Goal: Task Accomplishment & Management: Use online tool/utility

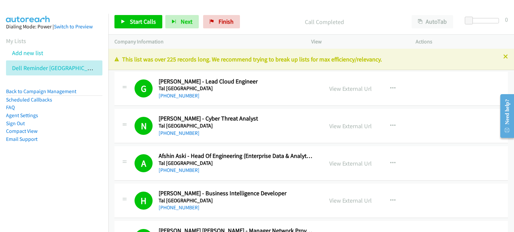
scroll to position [4883, 0]
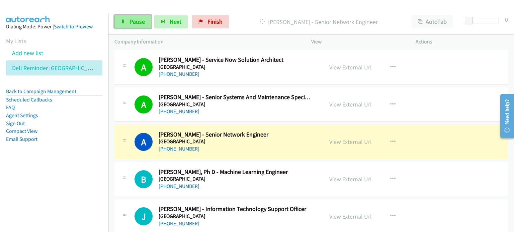
click at [136, 20] on span "Pause" at bounding box center [137, 22] width 15 height 8
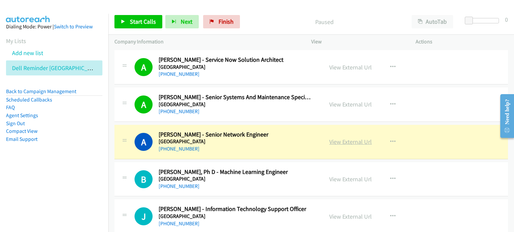
click at [336, 138] on link "View External Url" at bounding box center [350, 142] width 42 height 8
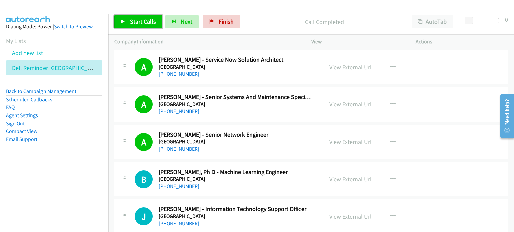
click at [139, 21] on span "Start Calls" at bounding box center [143, 22] width 26 height 8
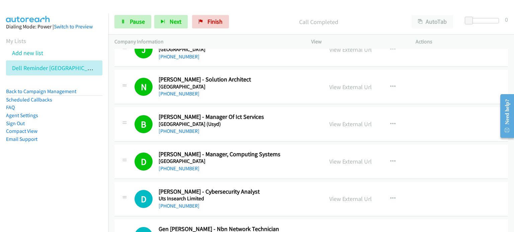
scroll to position [5117, 0]
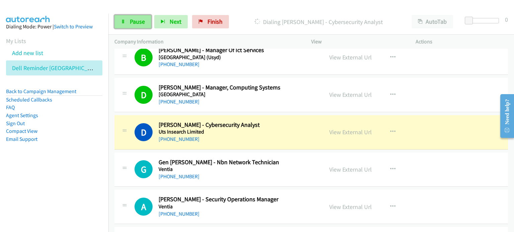
click at [130, 19] on span "Pause" at bounding box center [137, 22] width 15 height 8
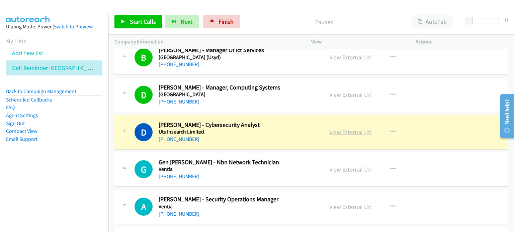
click at [347, 128] on link "View External Url" at bounding box center [350, 132] width 42 height 8
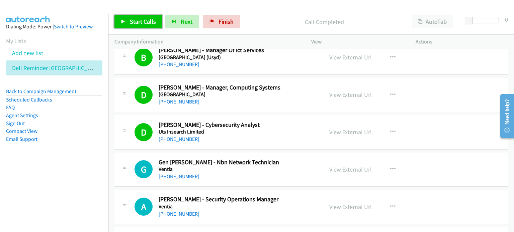
click at [134, 20] on span "Start Calls" at bounding box center [143, 22] width 26 height 8
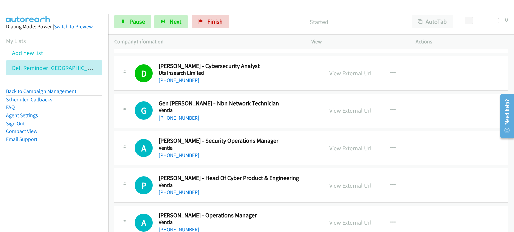
scroll to position [5184, 0]
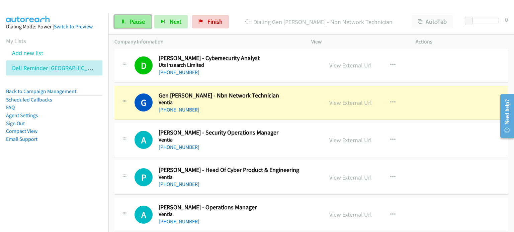
click at [132, 19] on span "Pause" at bounding box center [137, 22] width 15 height 8
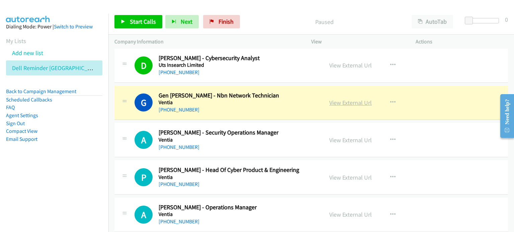
click at [341, 99] on link "View External Url" at bounding box center [350, 103] width 42 height 8
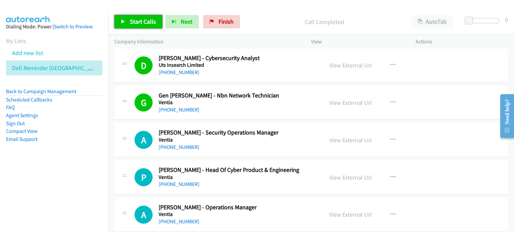
click at [141, 21] on span "Start Calls" at bounding box center [143, 22] width 26 height 8
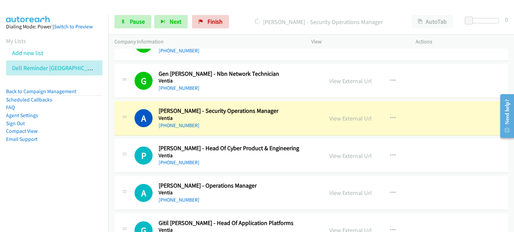
scroll to position [5217, 0]
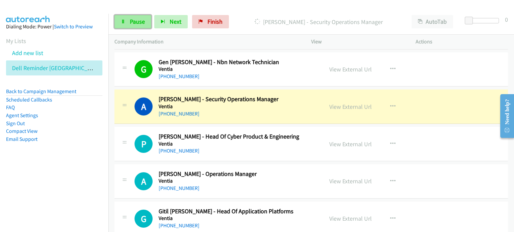
click at [134, 20] on span "Pause" at bounding box center [137, 22] width 15 height 8
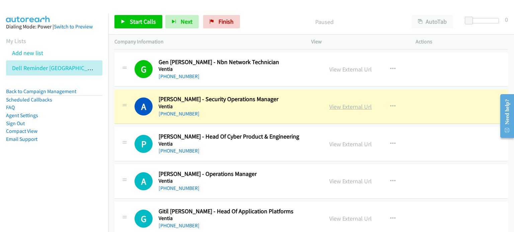
click at [342, 103] on link "View External Url" at bounding box center [350, 107] width 42 height 8
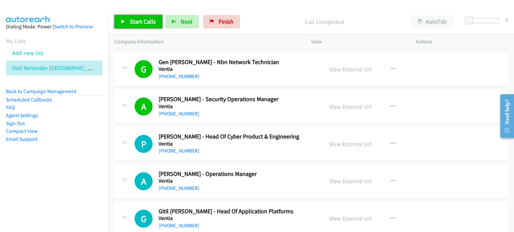
click at [147, 21] on span "Start Calls" at bounding box center [143, 22] width 26 height 8
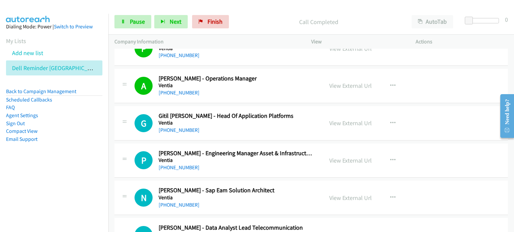
scroll to position [5318, 0]
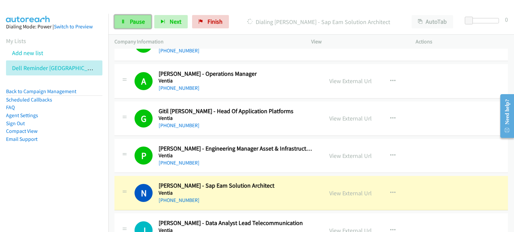
click at [130, 16] on link "Pause" at bounding box center [132, 21] width 37 height 13
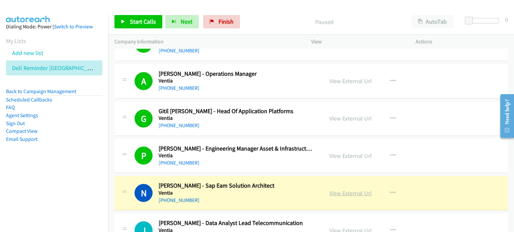
click at [355, 190] on link "View External Url" at bounding box center [350, 194] width 42 height 8
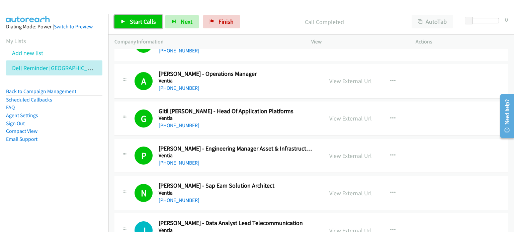
click at [138, 22] on span "Start Calls" at bounding box center [143, 22] width 26 height 8
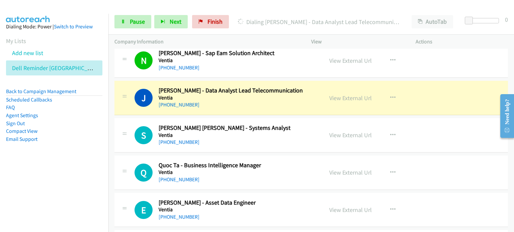
scroll to position [5451, 0]
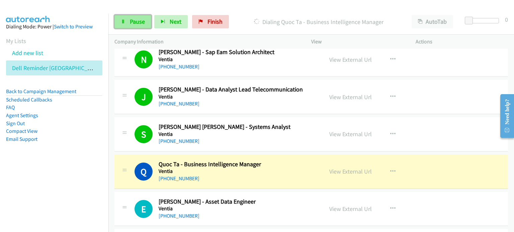
click at [137, 20] on span "Pause" at bounding box center [137, 22] width 15 height 8
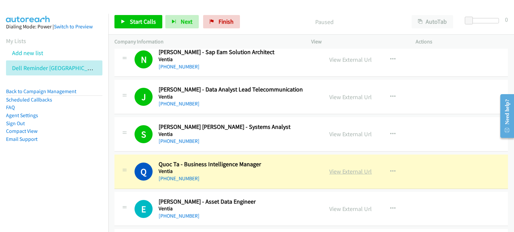
click at [336, 168] on link "View External Url" at bounding box center [350, 172] width 42 height 8
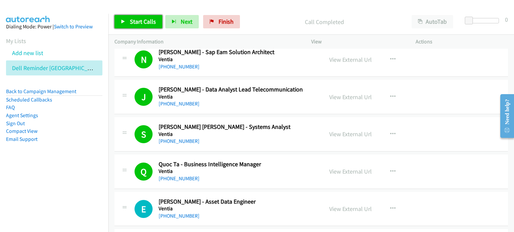
click at [137, 20] on span "Start Calls" at bounding box center [143, 22] width 26 height 8
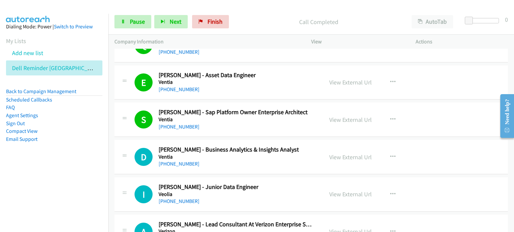
scroll to position [5619, 0]
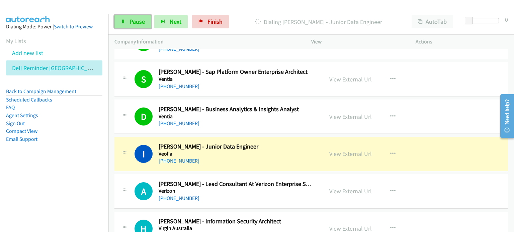
click at [138, 20] on span "Pause" at bounding box center [137, 22] width 15 height 8
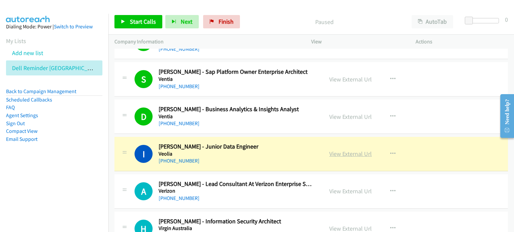
click at [346, 150] on link "View External Url" at bounding box center [350, 154] width 42 height 8
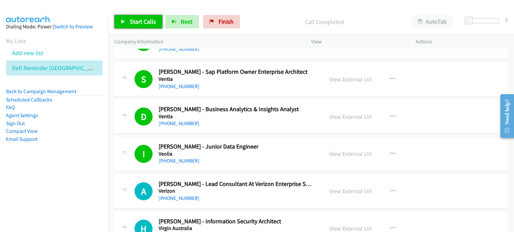
click at [136, 20] on span "Start Calls" at bounding box center [143, 22] width 26 height 8
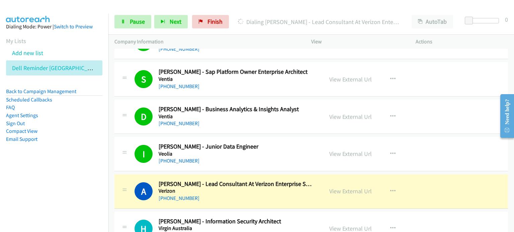
scroll to position [5686, 0]
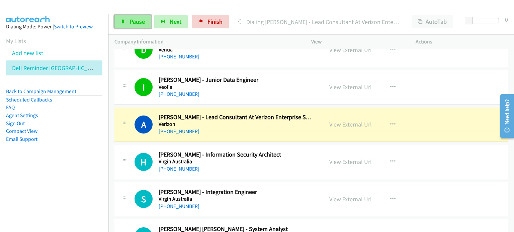
click at [136, 20] on span "Pause" at bounding box center [137, 22] width 15 height 8
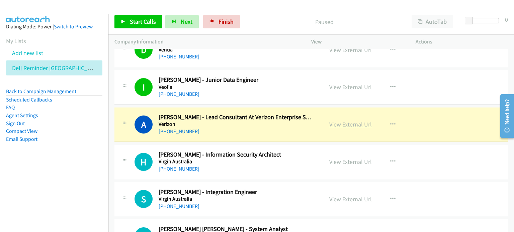
click at [355, 121] on link "View External Url" at bounding box center [350, 125] width 42 height 8
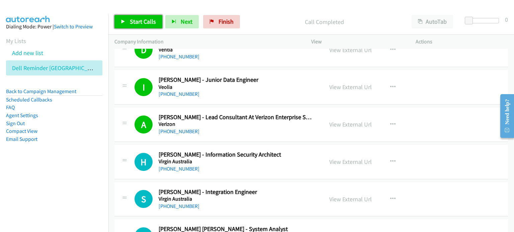
click at [130, 20] on span "Start Calls" at bounding box center [143, 22] width 26 height 8
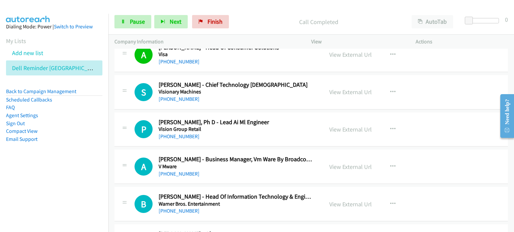
scroll to position [5953, 0]
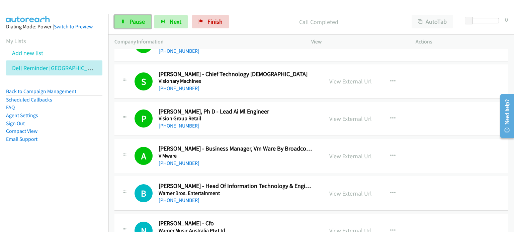
click at [131, 18] on span "Pause" at bounding box center [137, 22] width 15 height 8
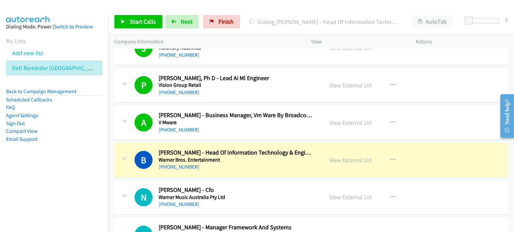
scroll to position [6020, 0]
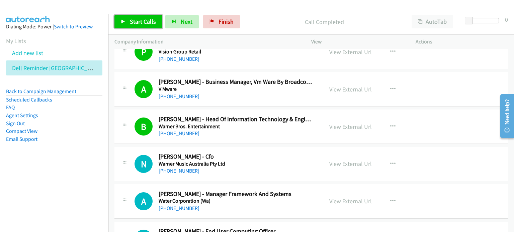
click at [141, 20] on span "Start Calls" at bounding box center [143, 22] width 26 height 8
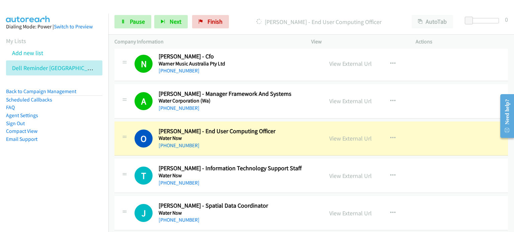
scroll to position [6154, 0]
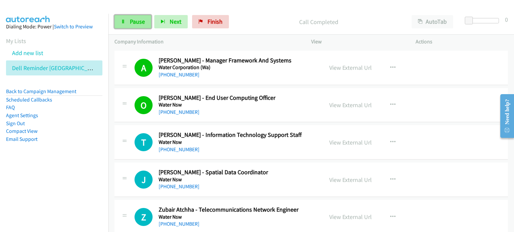
click at [125, 20] on icon at bounding box center [123, 22] width 5 height 5
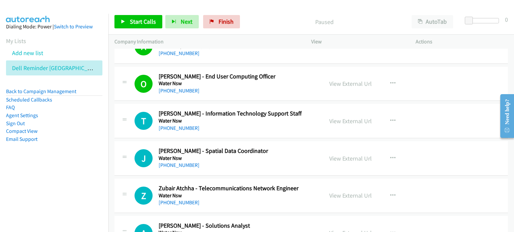
scroll to position [6187, 0]
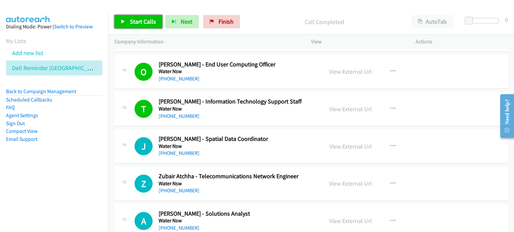
click at [125, 18] on link "Start Calls" at bounding box center [138, 21] width 48 height 13
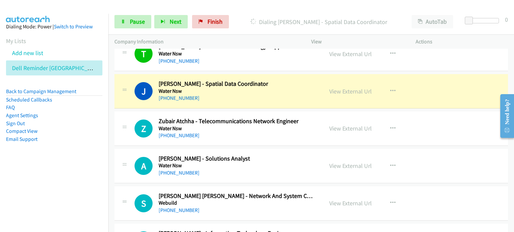
scroll to position [6254, 0]
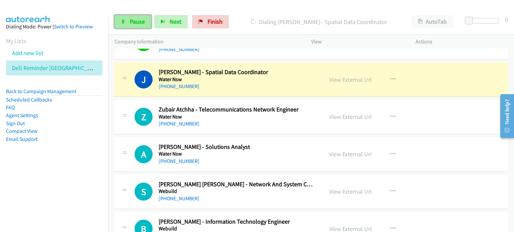
click at [136, 19] on span "Pause" at bounding box center [137, 22] width 15 height 8
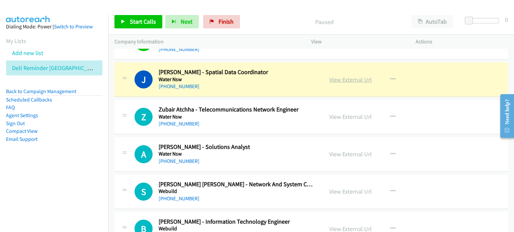
click at [344, 76] on link "View External Url" at bounding box center [350, 80] width 42 height 8
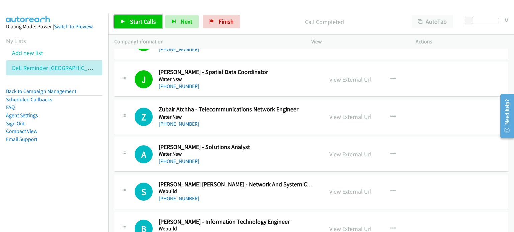
click at [139, 24] on span "Start Calls" at bounding box center [143, 22] width 26 height 8
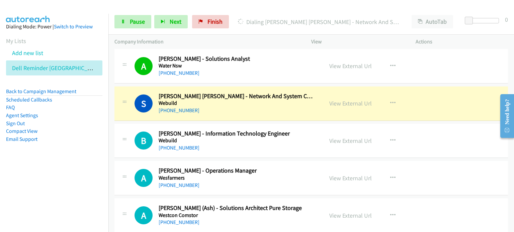
scroll to position [6354, 0]
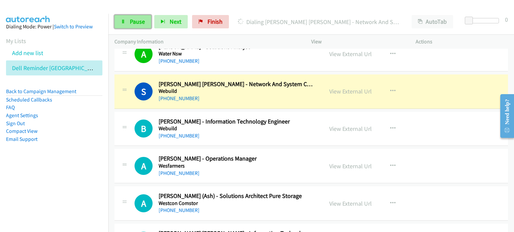
click at [132, 20] on span "Pause" at bounding box center [137, 22] width 15 height 8
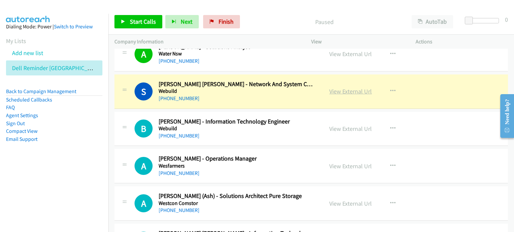
click at [333, 88] on link "View External Url" at bounding box center [350, 92] width 42 height 8
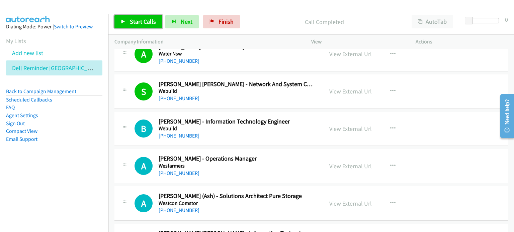
click at [135, 19] on span "Start Calls" at bounding box center [143, 22] width 26 height 8
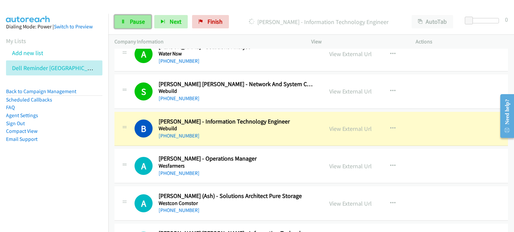
click at [132, 21] on span "Pause" at bounding box center [137, 22] width 15 height 8
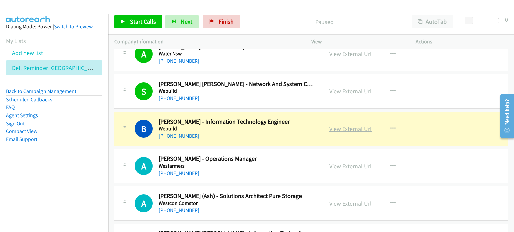
click at [354, 125] on link "View External Url" at bounding box center [350, 129] width 42 height 8
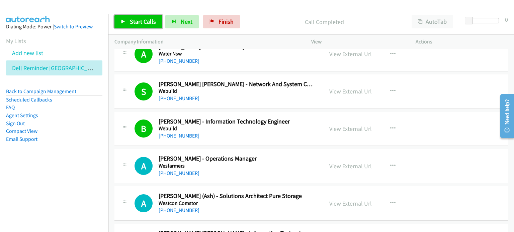
click at [138, 20] on span "Start Calls" at bounding box center [143, 22] width 26 height 8
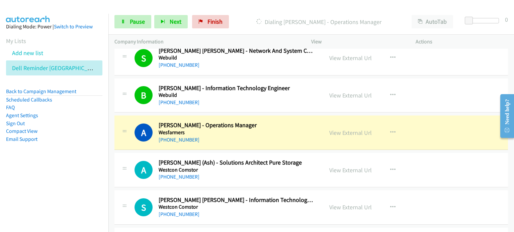
scroll to position [6421, 0]
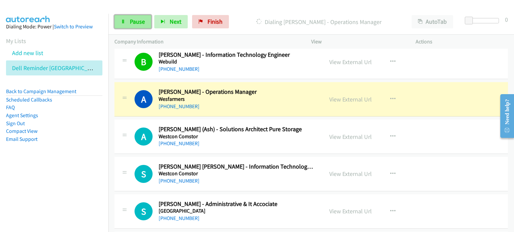
click at [133, 21] on span "Pause" at bounding box center [137, 22] width 15 height 8
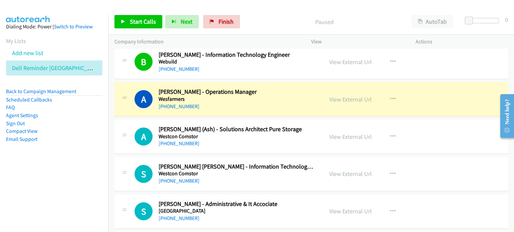
click at [338, 95] on div "View External Url" at bounding box center [350, 99] width 42 height 9
click at [339, 96] on link "View External Url" at bounding box center [350, 100] width 42 height 8
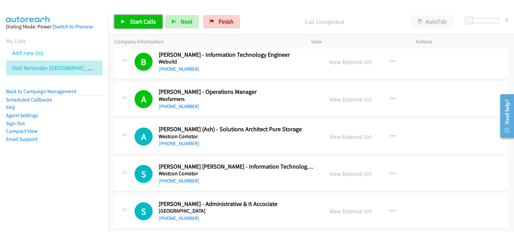
click at [139, 21] on span "Start Calls" at bounding box center [143, 22] width 26 height 8
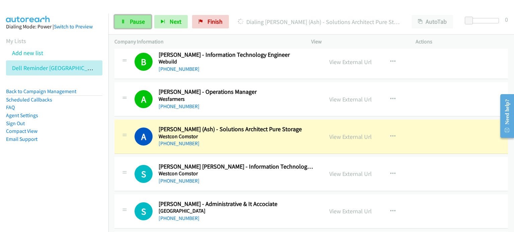
click at [130, 19] on span "Pause" at bounding box center [137, 22] width 15 height 8
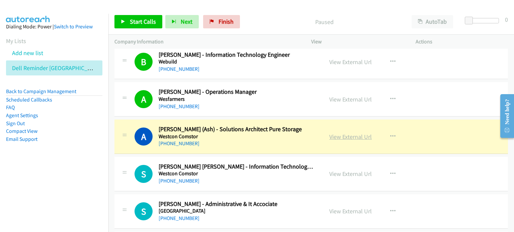
click at [339, 133] on link "View External Url" at bounding box center [350, 137] width 42 height 8
click at [340, 133] on link "View External Url" at bounding box center [350, 137] width 42 height 8
click at [338, 133] on link "View External Url" at bounding box center [350, 137] width 42 height 8
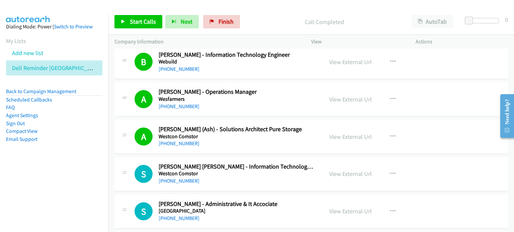
click at [262, 18] on p "Call Completed" at bounding box center [324, 21] width 150 height 9
click at [339, 170] on link "View External Url" at bounding box center [350, 174] width 42 height 8
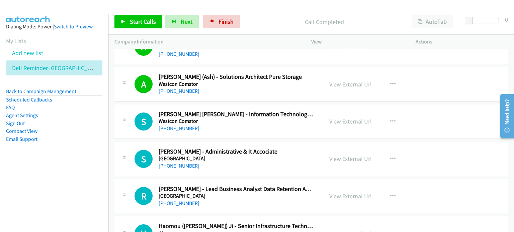
scroll to position [6522, 0]
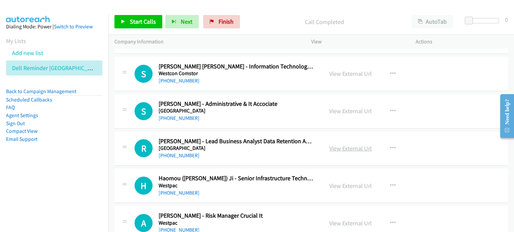
click at [362, 145] on link "View External Url" at bounding box center [350, 149] width 42 height 8
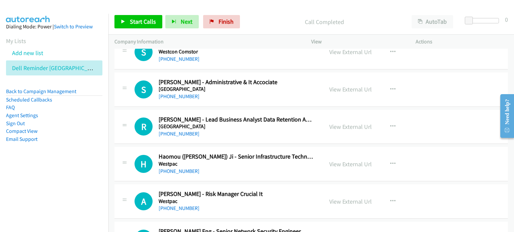
scroll to position [6555, 0]
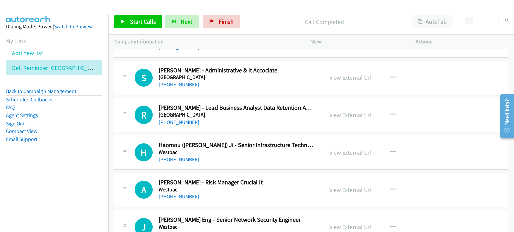
click at [342, 111] on link "View External Url" at bounding box center [350, 115] width 42 height 8
click at [390, 112] on icon "button" at bounding box center [392, 114] width 5 height 5
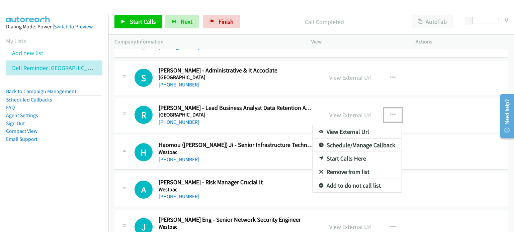
click at [139, 22] on div at bounding box center [257, 116] width 514 height 232
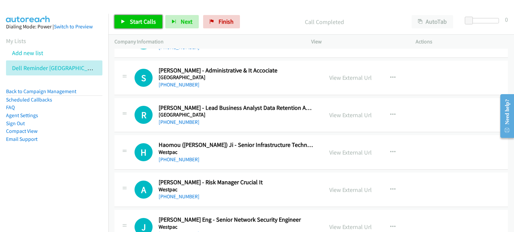
click at [139, 22] on span "Start Calls" at bounding box center [143, 22] width 26 height 8
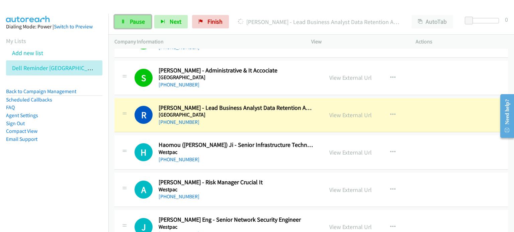
click at [132, 24] on span "Pause" at bounding box center [137, 22] width 15 height 8
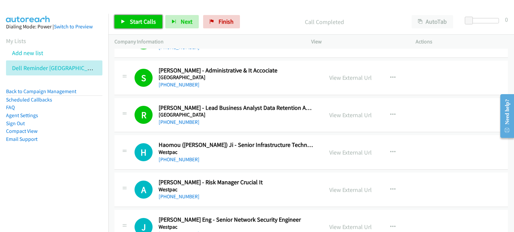
click at [140, 18] on span "Start Calls" at bounding box center [143, 22] width 26 height 8
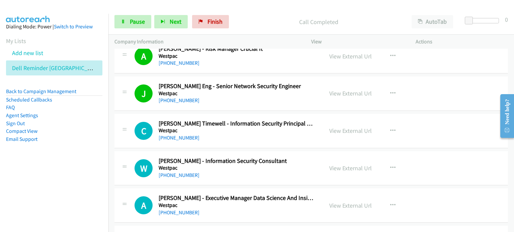
scroll to position [6722, 0]
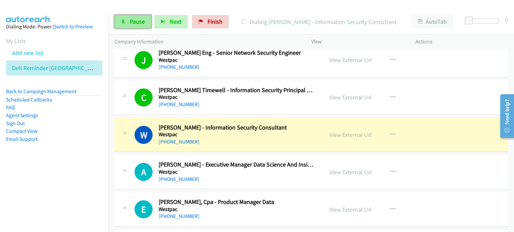
click at [136, 21] on span "Pause" at bounding box center [137, 22] width 15 height 8
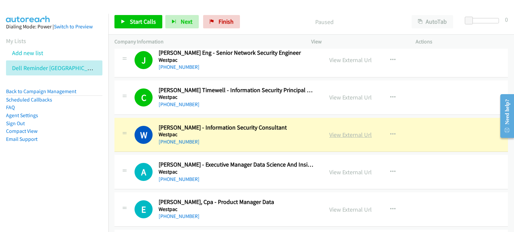
click at [343, 131] on link "View External Url" at bounding box center [350, 135] width 42 height 8
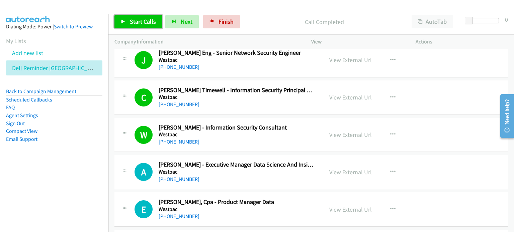
click at [137, 16] on link "Start Calls" at bounding box center [138, 21] width 48 height 13
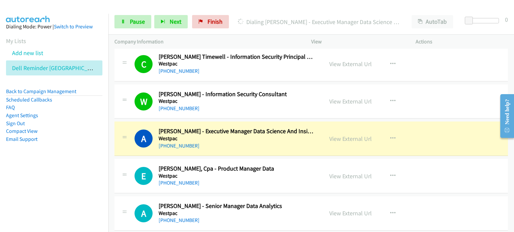
scroll to position [6789, 0]
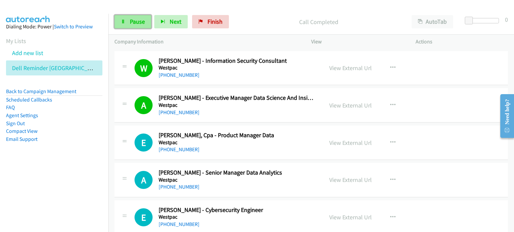
click at [128, 25] on link "Pause" at bounding box center [132, 21] width 37 height 13
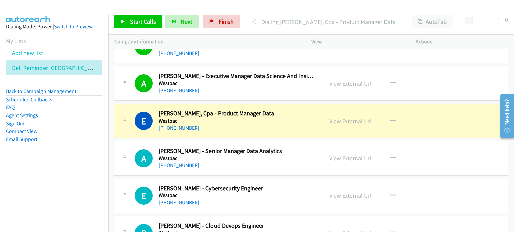
scroll to position [6823, 0]
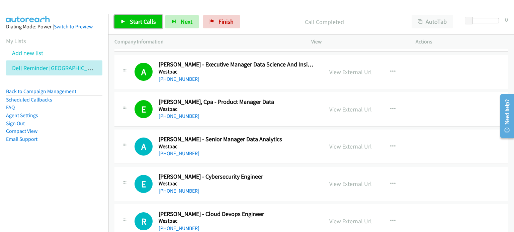
click at [148, 21] on span "Start Calls" at bounding box center [143, 22] width 26 height 8
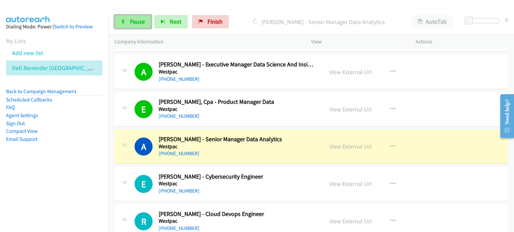
click at [136, 24] on span "Pause" at bounding box center [137, 22] width 15 height 8
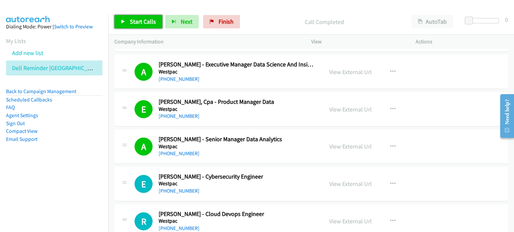
click at [138, 17] on link "Start Calls" at bounding box center [138, 21] width 48 height 13
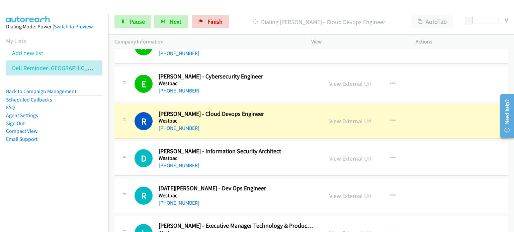
scroll to position [6956, 0]
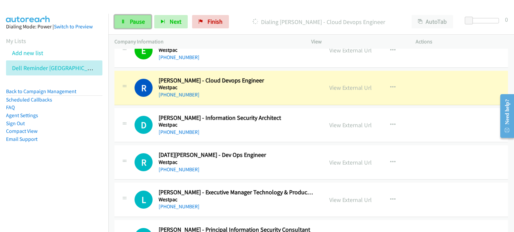
click at [130, 21] on span "Pause" at bounding box center [137, 22] width 15 height 8
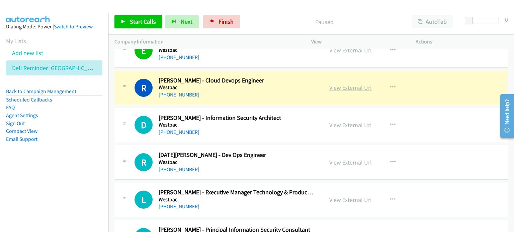
click at [338, 84] on link "View External Url" at bounding box center [350, 88] width 42 height 8
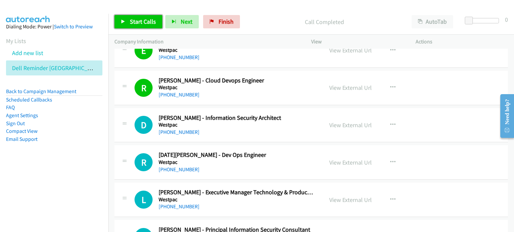
click at [138, 21] on span "Start Calls" at bounding box center [143, 22] width 26 height 8
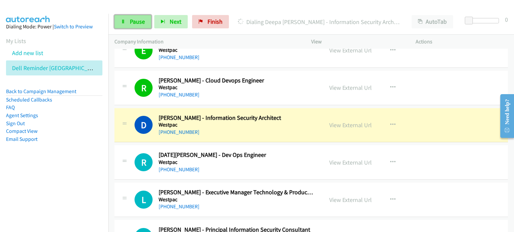
click at [134, 15] on link "Pause" at bounding box center [132, 21] width 37 height 13
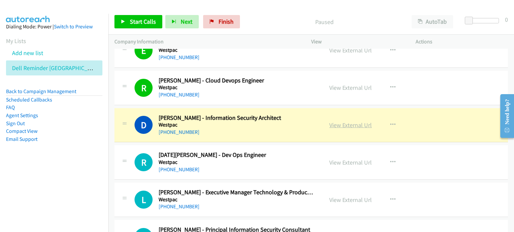
click at [341, 121] on link "View External Url" at bounding box center [350, 125] width 42 height 8
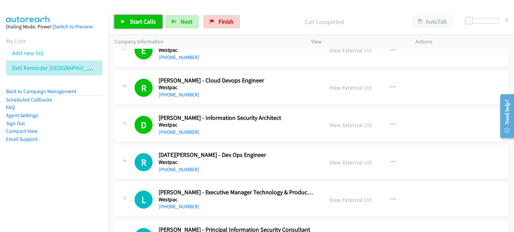
click at [133, 18] on span "Start Calls" at bounding box center [143, 22] width 26 height 8
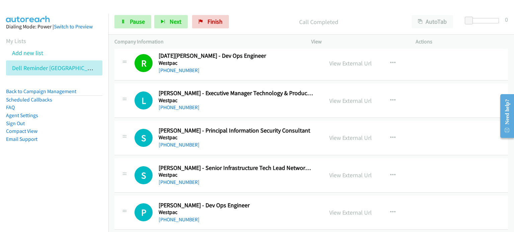
scroll to position [7057, 0]
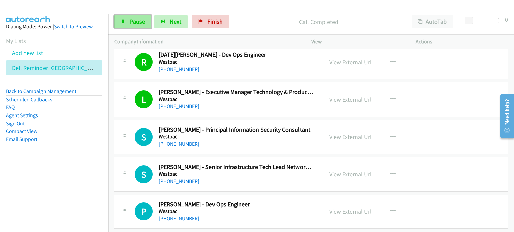
click at [135, 21] on span "Pause" at bounding box center [137, 22] width 15 height 8
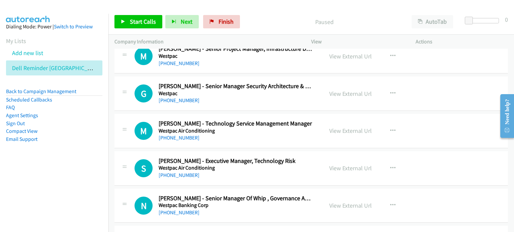
scroll to position [7859, 0]
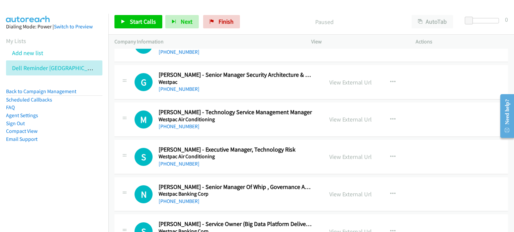
drag, startPoint x: 281, startPoint y: 15, endPoint x: 293, endPoint y: 30, distance: 19.3
click at [281, 15] on div "Paused" at bounding box center [324, 21] width 163 height 13
click at [391, 117] on icon "button" at bounding box center [392, 119] width 5 height 5
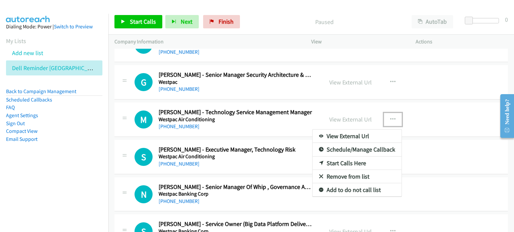
click at [356, 157] on link "Start Calls Here" at bounding box center [356, 163] width 89 height 13
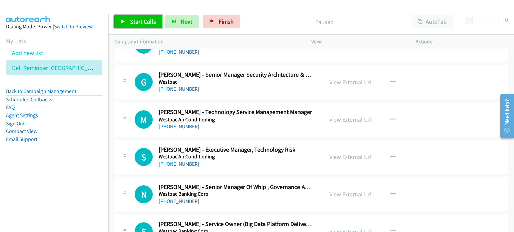
click at [139, 20] on span "Start Calls" at bounding box center [143, 22] width 26 height 8
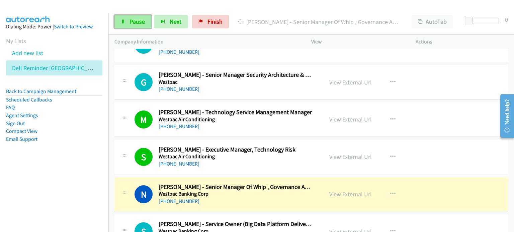
click at [132, 21] on span "Pause" at bounding box center [137, 22] width 15 height 8
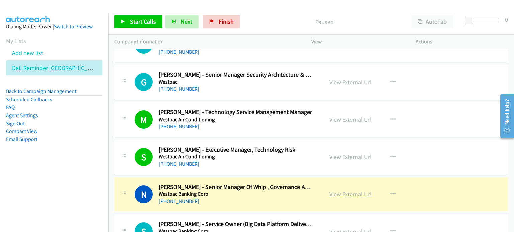
click at [344, 191] on link "View External Url" at bounding box center [350, 195] width 42 height 8
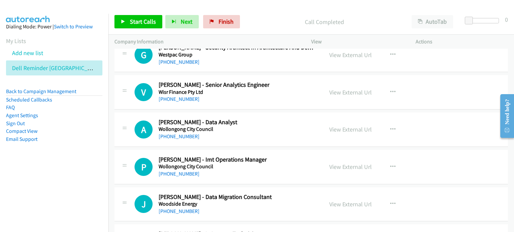
scroll to position [8227, 0]
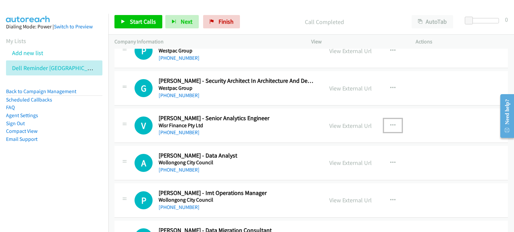
click at [390, 123] on icon "button" at bounding box center [392, 125] width 5 height 5
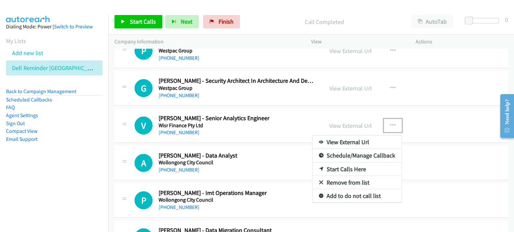
click at [339, 163] on link "Start Calls Here" at bounding box center [356, 169] width 89 height 13
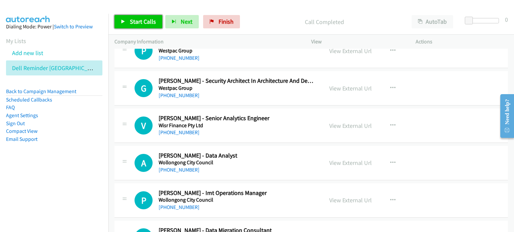
click at [136, 18] on span "Start Calls" at bounding box center [143, 22] width 26 height 8
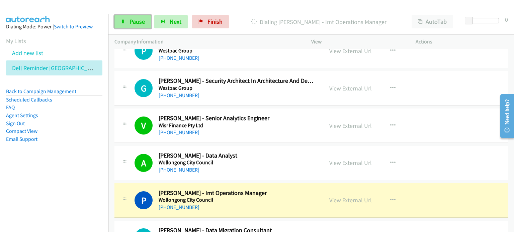
click at [136, 19] on span "Pause" at bounding box center [137, 22] width 15 height 8
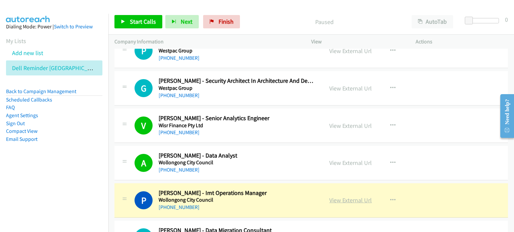
click at [345, 197] on link "View External Url" at bounding box center [350, 201] width 42 height 8
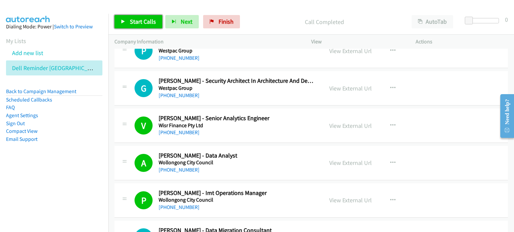
click at [141, 20] on span "Start Calls" at bounding box center [143, 22] width 26 height 8
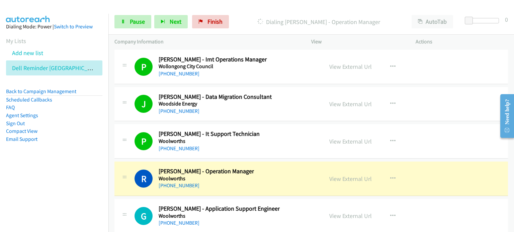
scroll to position [8395, 0]
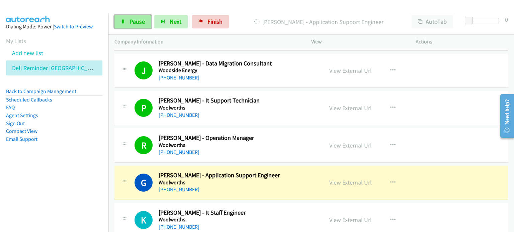
click at [134, 19] on span "Pause" at bounding box center [137, 22] width 15 height 8
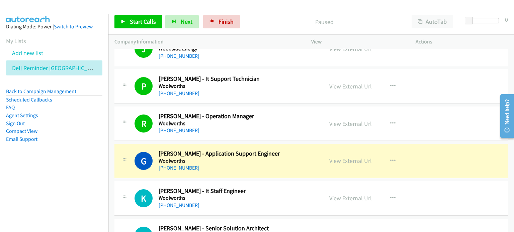
scroll to position [8428, 0]
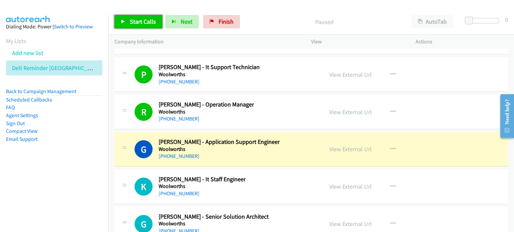
click at [144, 24] on span "Start Calls" at bounding box center [143, 22] width 26 height 8
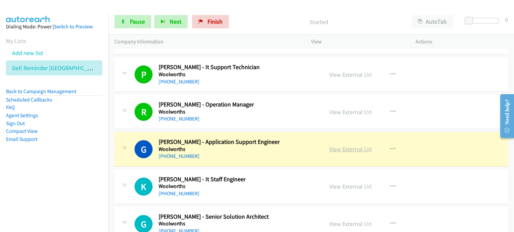
click at [346, 145] on link "View External Url" at bounding box center [350, 149] width 42 height 8
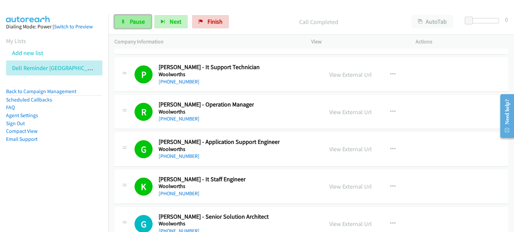
click at [136, 19] on span "Pause" at bounding box center [137, 22] width 15 height 8
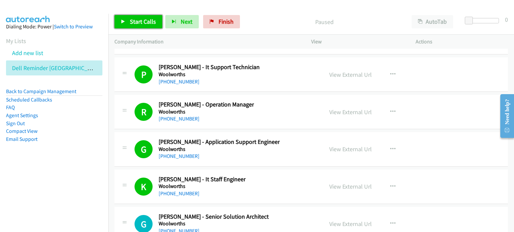
click at [145, 21] on span "Start Calls" at bounding box center [143, 22] width 26 height 8
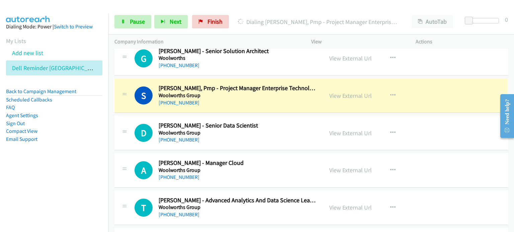
scroll to position [8595, 0]
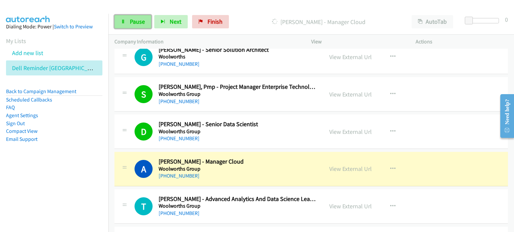
click at [132, 19] on span "Pause" at bounding box center [137, 22] width 15 height 8
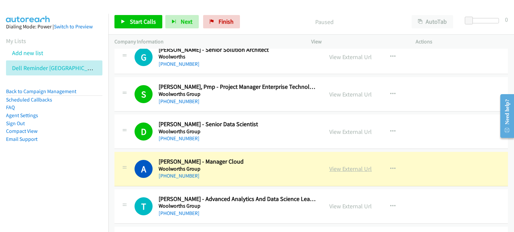
click at [350, 165] on link "View External Url" at bounding box center [350, 169] width 42 height 8
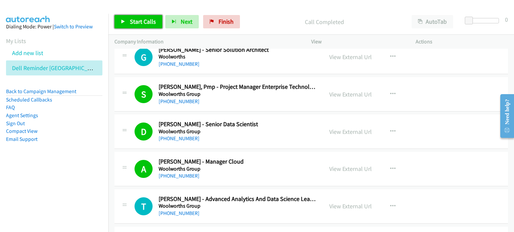
click at [130, 22] on span "Start Calls" at bounding box center [143, 22] width 26 height 8
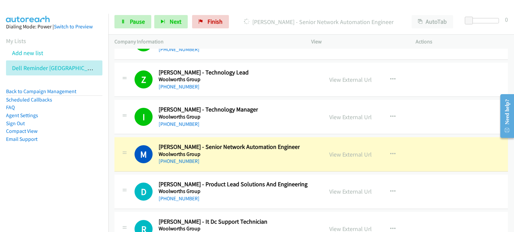
scroll to position [8829, 0]
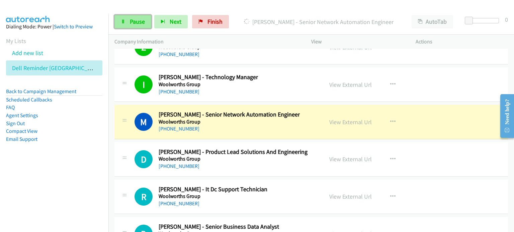
click at [134, 18] on span "Pause" at bounding box center [137, 22] width 15 height 8
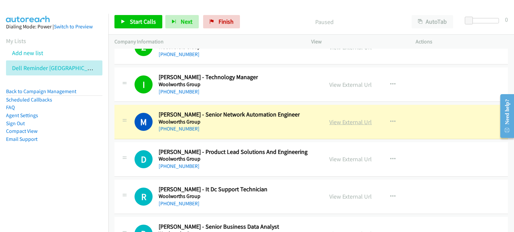
click at [342, 118] on link "View External Url" at bounding box center [350, 122] width 42 height 8
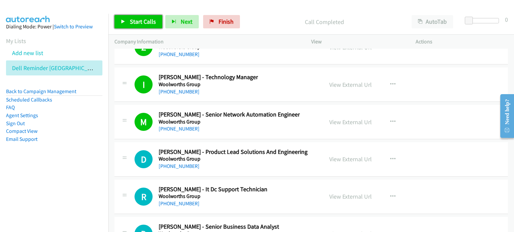
click at [140, 18] on span "Start Calls" at bounding box center [143, 22] width 26 height 8
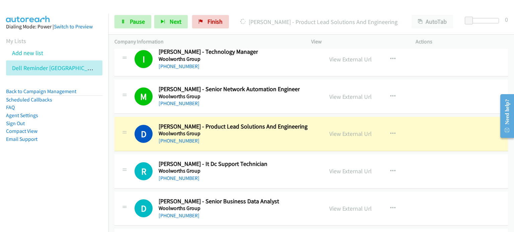
scroll to position [8896, 0]
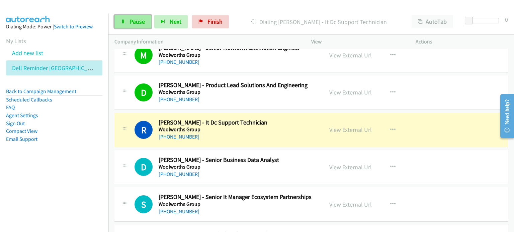
click at [134, 22] on span "Pause" at bounding box center [137, 22] width 15 height 8
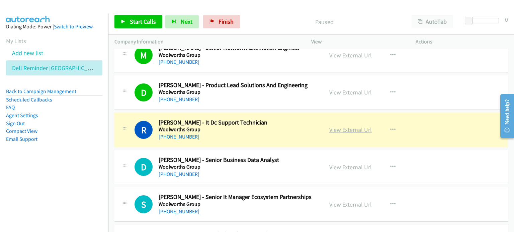
click at [337, 126] on link "View External Url" at bounding box center [350, 130] width 42 height 8
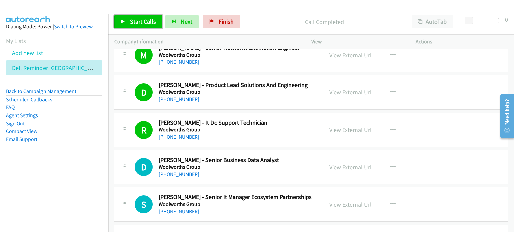
click at [127, 19] on link "Start Calls" at bounding box center [138, 21] width 48 height 13
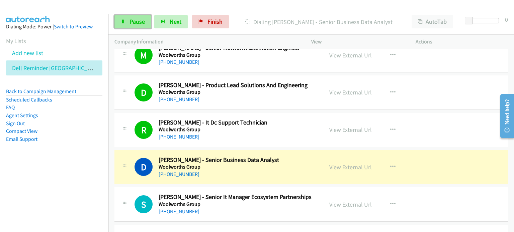
click at [131, 22] on span "Pause" at bounding box center [137, 22] width 15 height 8
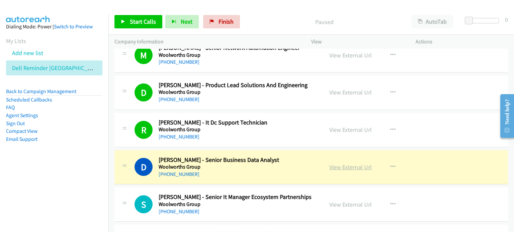
click at [353, 164] on link "View External Url" at bounding box center [350, 168] width 42 height 8
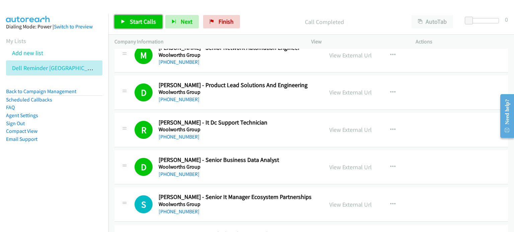
drag, startPoint x: 139, startPoint y: 15, endPoint x: 139, endPoint y: 19, distance: 4.7
click at [139, 19] on link "Start Calls" at bounding box center [138, 21] width 48 height 13
click at [140, 19] on span "Start Calls" at bounding box center [143, 22] width 26 height 8
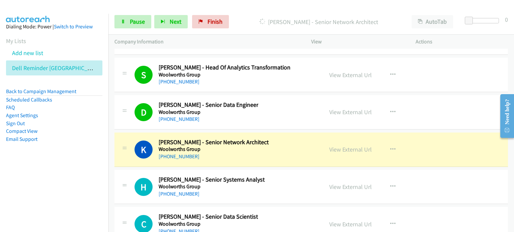
scroll to position [9097, 0]
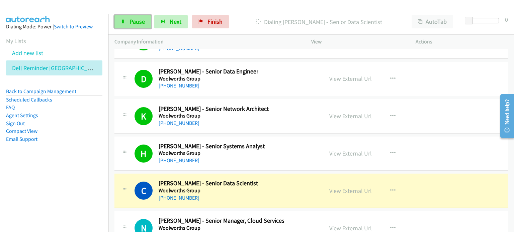
click at [136, 18] on span "Pause" at bounding box center [137, 22] width 15 height 8
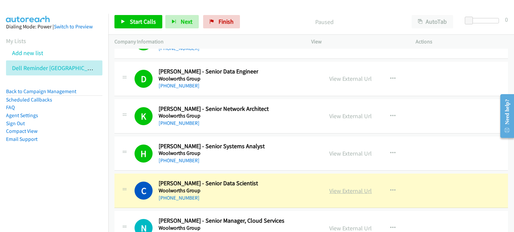
click at [342, 187] on link "View External Url" at bounding box center [350, 191] width 42 height 8
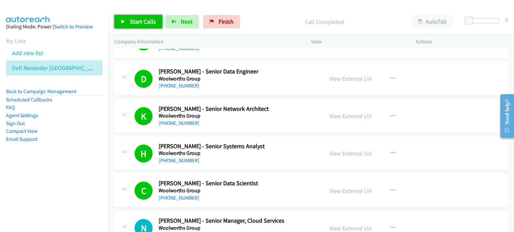
click at [140, 18] on span "Start Calls" at bounding box center [143, 22] width 26 height 8
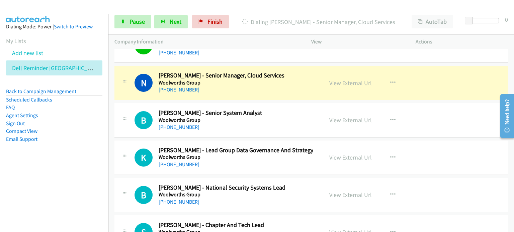
scroll to position [9231, 0]
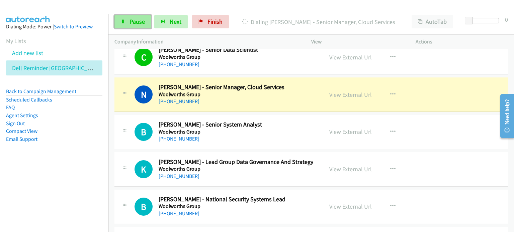
click at [135, 20] on span "Pause" at bounding box center [137, 22] width 15 height 8
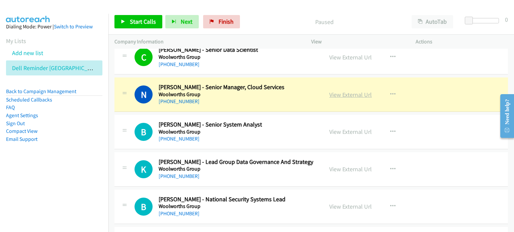
click at [340, 91] on link "View External Url" at bounding box center [350, 95] width 42 height 8
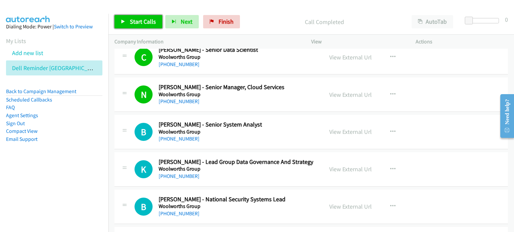
click at [136, 20] on span "Start Calls" at bounding box center [143, 22] width 26 height 8
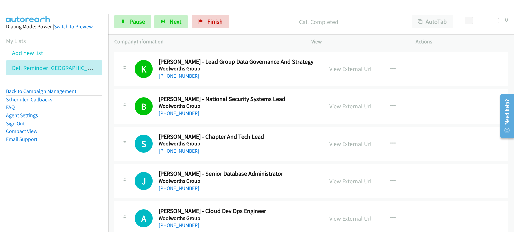
scroll to position [9364, 0]
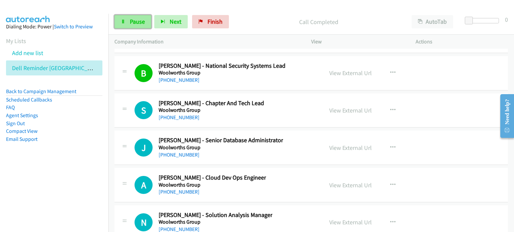
click at [134, 19] on span "Pause" at bounding box center [137, 22] width 15 height 8
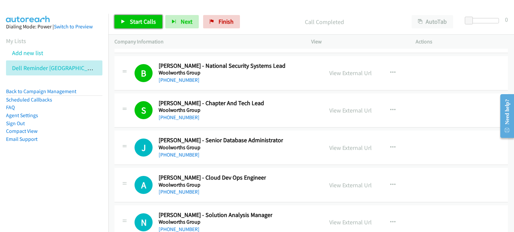
drag, startPoint x: 139, startPoint y: 19, endPoint x: 207, endPoint y: 59, distance: 79.1
click at [139, 19] on span "Start Calls" at bounding box center [143, 22] width 26 height 8
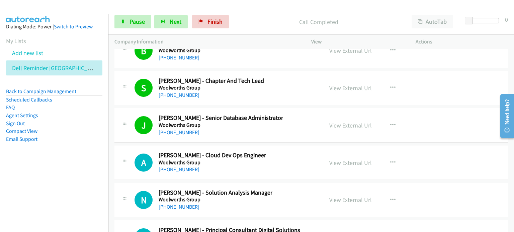
scroll to position [9398, 0]
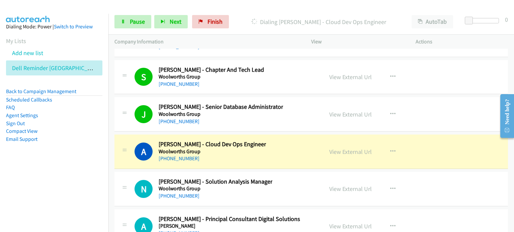
click at [128, 14] on div "Start Calls Pause Next Finish [PERSON_NAME] - Cloud Dev Ops Engineer AutoTab Au…" at bounding box center [310, 22] width 405 height 26
click at [128, 18] on link "Pause" at bounding box center [132, 21] width 37 height 13
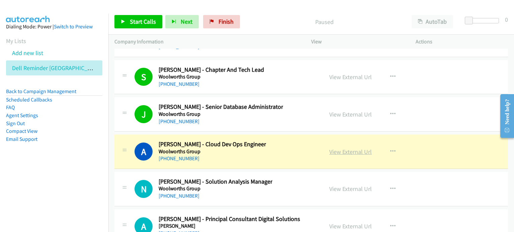
click at [332, 148] on link "View External Url" at bounding box center [350, 152] width 42 height 8
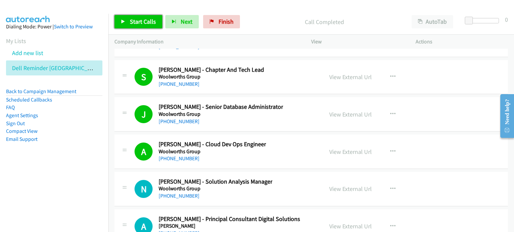
click at [138, 18] on span "Start Calls" at bounding box center [143, 22] width 26 height 8
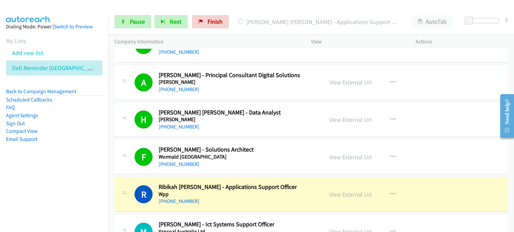
scroll to position [9565, 0]
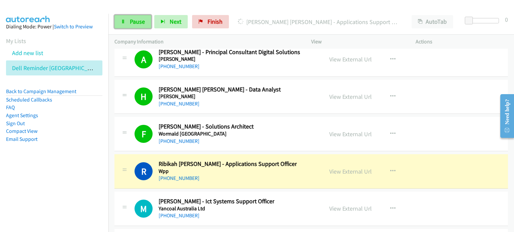
click at [129, 17] on link "Pause" at bounding box center [132, 21] width 37 height 13
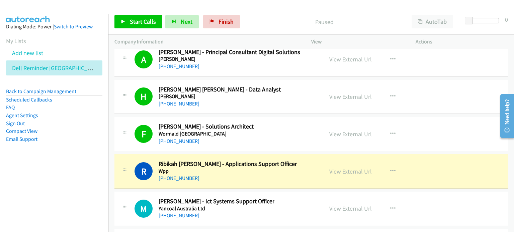
click at [342, 168] on link "View External Url" at bounding box center [350, 172] width 42 height 8
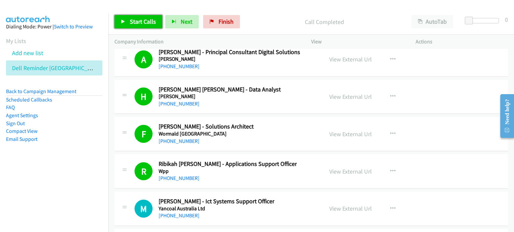
click at [141, 20] on span "Start Calls" at bounding box center [143, 22] width 26 height 8
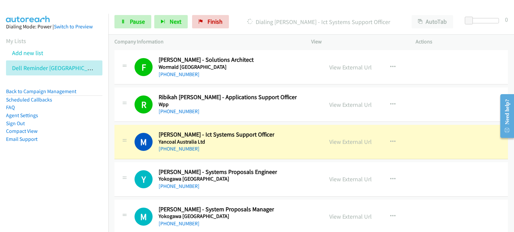
scroll to position [9665, 0]
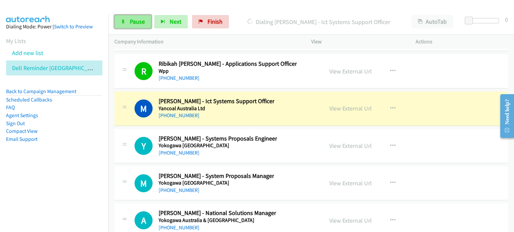
click at [131, 21] on span "Pause" at bounding box center [137, 22] width 15 height 8
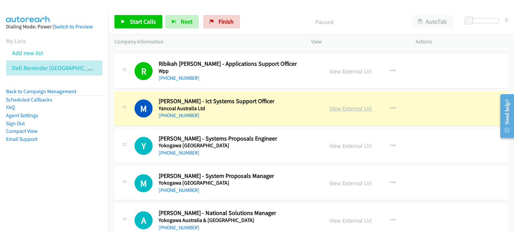
click at [338, 105] on link "View External Url" at bounding box center [350, 109] width 42 height 8
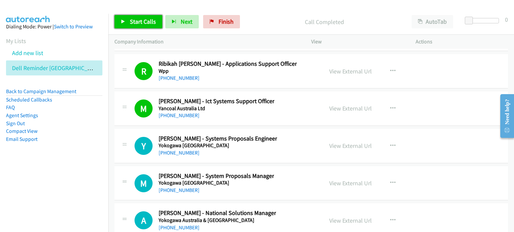
click at [143, 19] on span "Start Calls" at bounding box center [143, 22] width 26 height 8
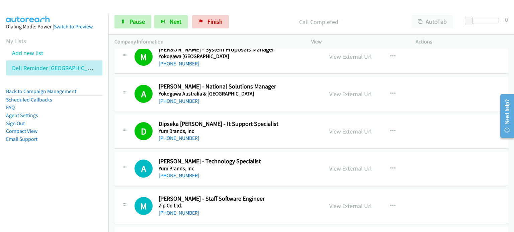
scroll to position [9833, 0]
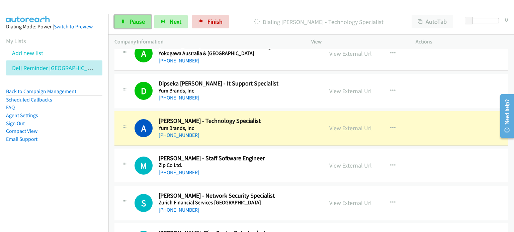
click at [131, 20] on span "Pause" at bounding box center [137, 22] width 15 height 8
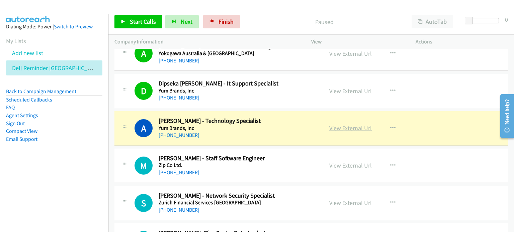
click at [353, 124] on link "View External Url" at bounding box center [350, 128] width 42 height 8
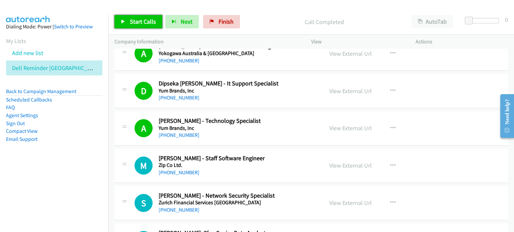
click at [134, 17] on link "Start Calls" at bounding box center [138, 21] width 48 height 13
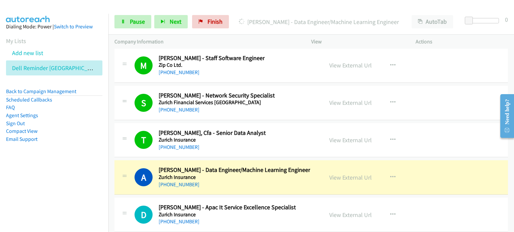
scroll to position [9966, 0]
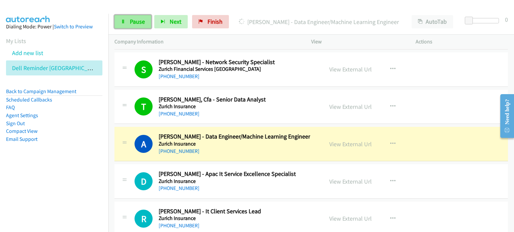
click at [140, 22] on span "Pause" at bounding box center [137, 22] width 15 height 8
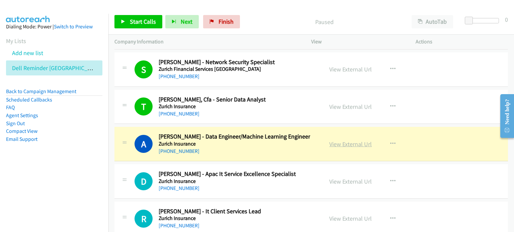
click at [340, 140] on link "View External Url" at bounding box center [350, 144] width 42 height 8
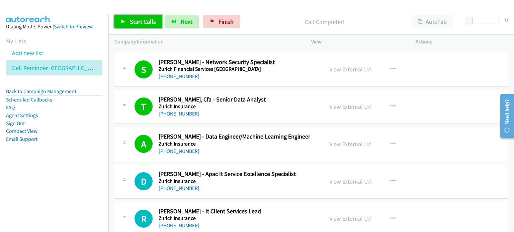
click at [136, 22] on span "Start Calls" at bounding box center [143, 22] width 26 height 8
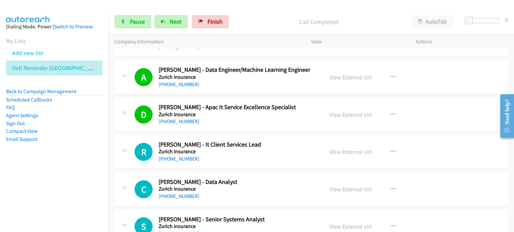
scroll to position [10037, 0]
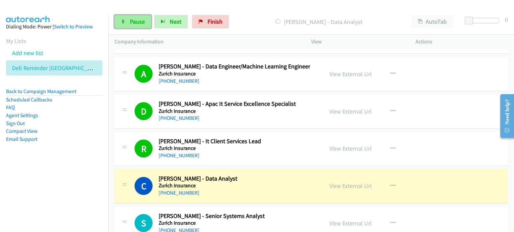
click at [137, 22] on span "Pause" at bounding box center [137, 22] width 15 height 8
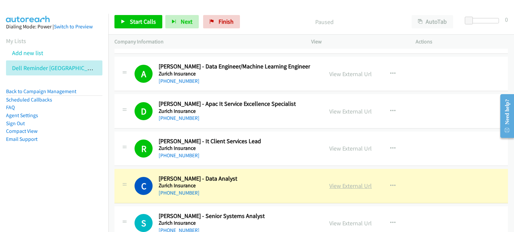
click at [334, 182] on link "View External Url" at bounding box center [350, 186] width 42 height 8
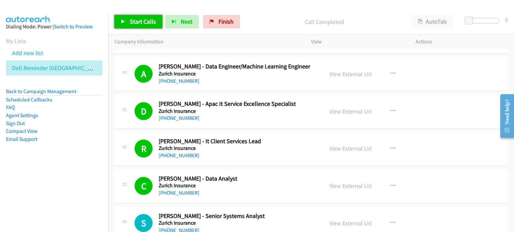
click at [142, 20] on span "Start Calls" at bounding box center [143, 22] width 26 height 8
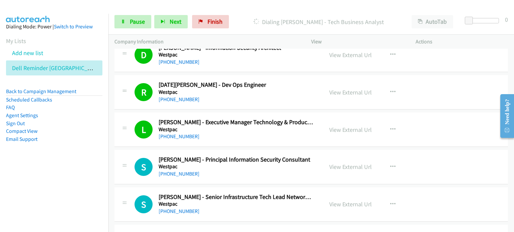
scroll to position [7060, 0]
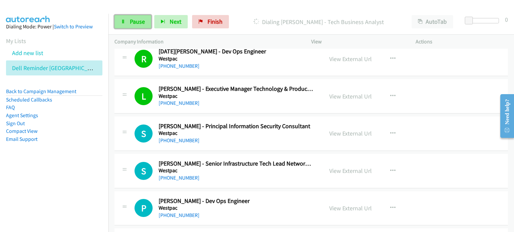
click at [135, 19] on span "Pause" at bounding box center [137, 22] width 15 height 8
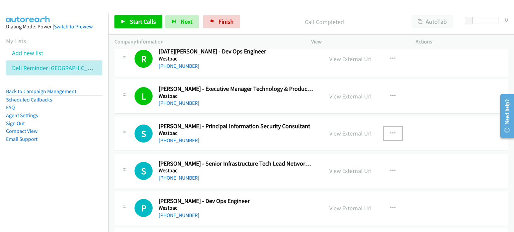
click at [391, 131] on icon "button" at bounding box center [392, 133] width 5 height 5
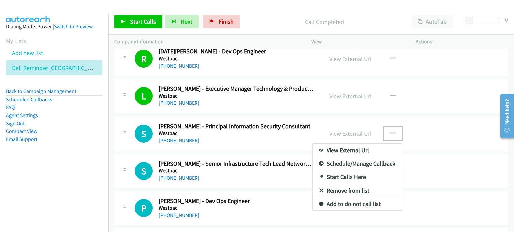
click at [345, 171] on link "Start Calls Here" at bounding box center [356, 177] width 89 height 13
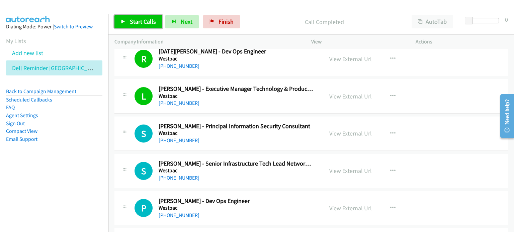
click at [147, 20] on span "Start Calls" at bounding box center [143, 22] width 26 height 8
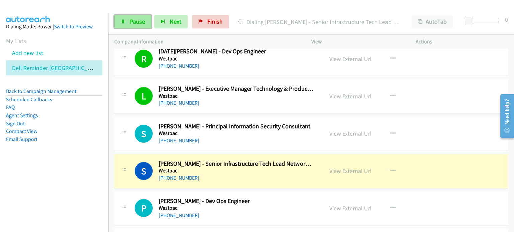
click at [136, 20] on span "Pause" at bounding box center [137, 22] width 15 height 8
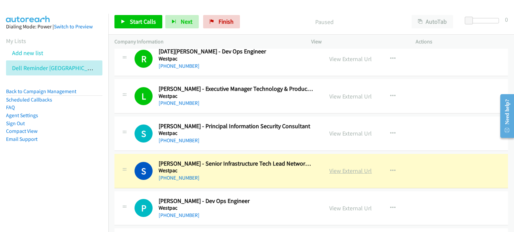
click at [350, 167] on link "View External Url" at bounding box center [350, 171] width 42 height 8
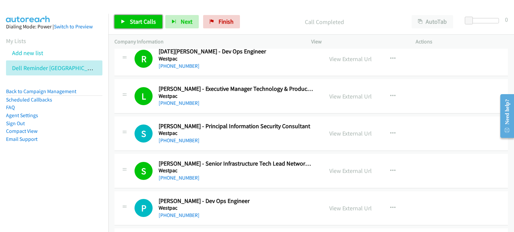
click at [146, 20] on span "Start Calls" at bounding box center [143, 22] width 26 height 8
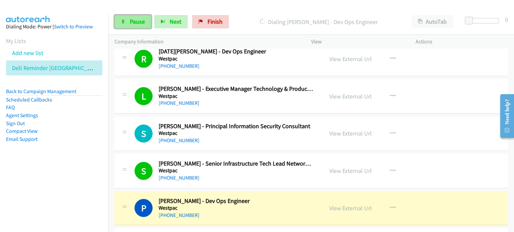
click at [138, 19] on span "Pause" at bounding box center [137, 22] width 15 height 8
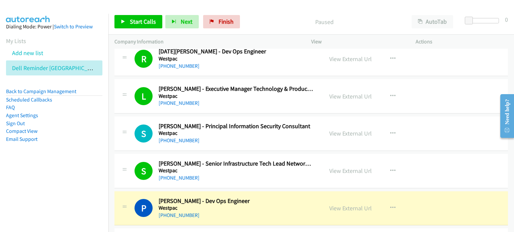
click at [278, 16] on div "Paused" at bounding box center [324, 21] width 163 height 13
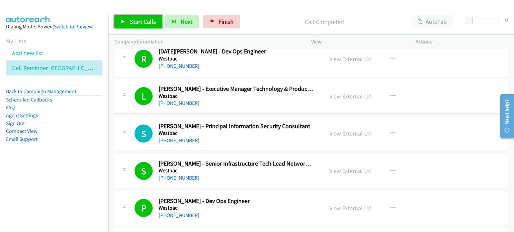
click at [136, 24] on span "Start Calls" at bounding box center [143, 22] width 26 height 8
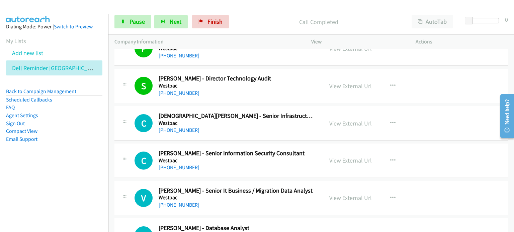
scroll to position [7227, 0]
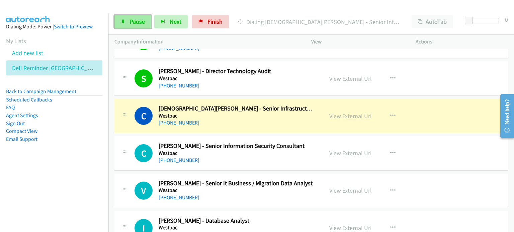
click at [135, 19] on span "Pause" at bounding box center [137, 22] width 15 height 8
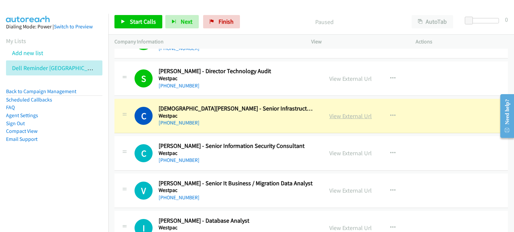
click at [336, 112] on link "View External Url" at bounding box center [350, 116] width 42 height 8
